Goal: Check status

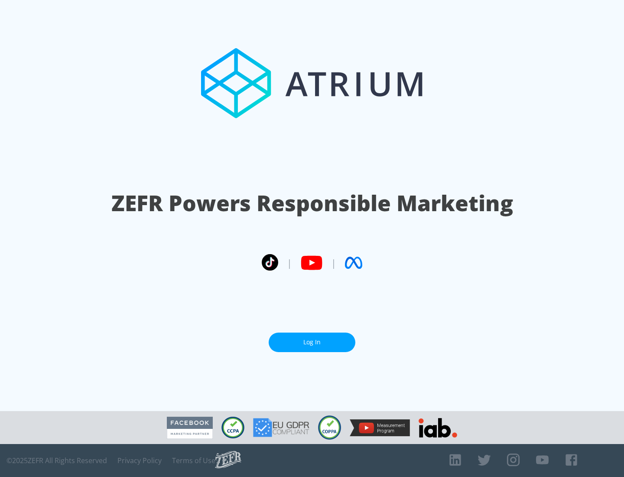
click at [312, 342] on link "Log In" at bounding box center [312, 343] width 87 height 20
